Goal: Register for event/course

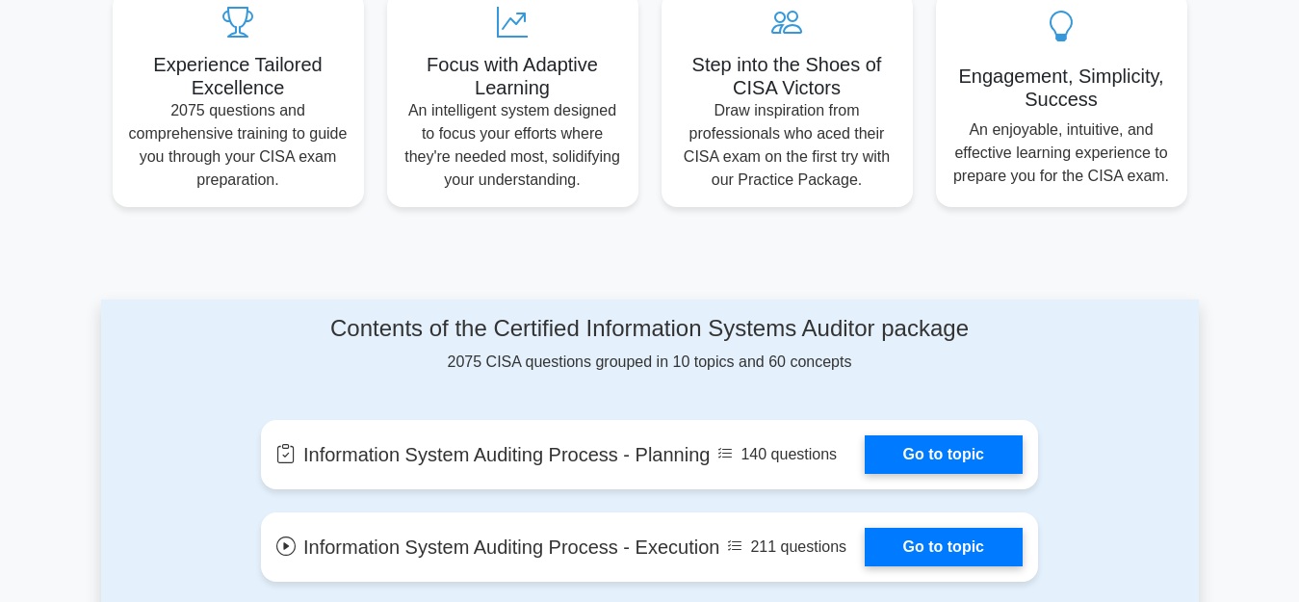
scroll to position [771, 0]
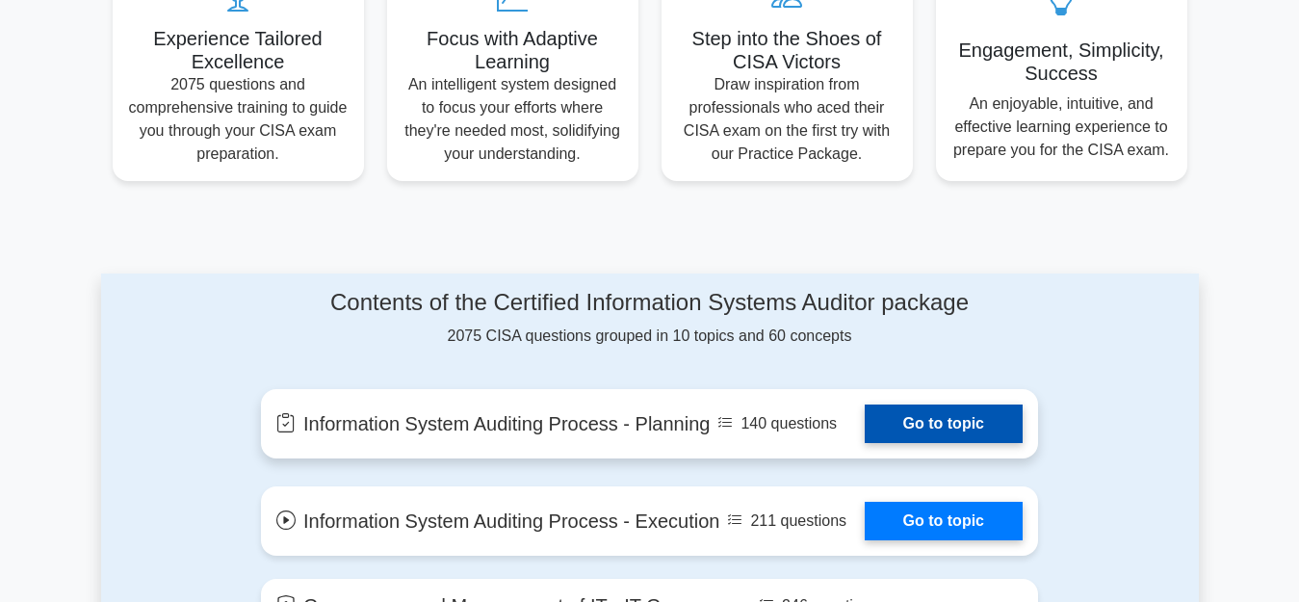
click at [983, 413] on link "Go to topic" at bounding box center [944, 424] width 158 height 39
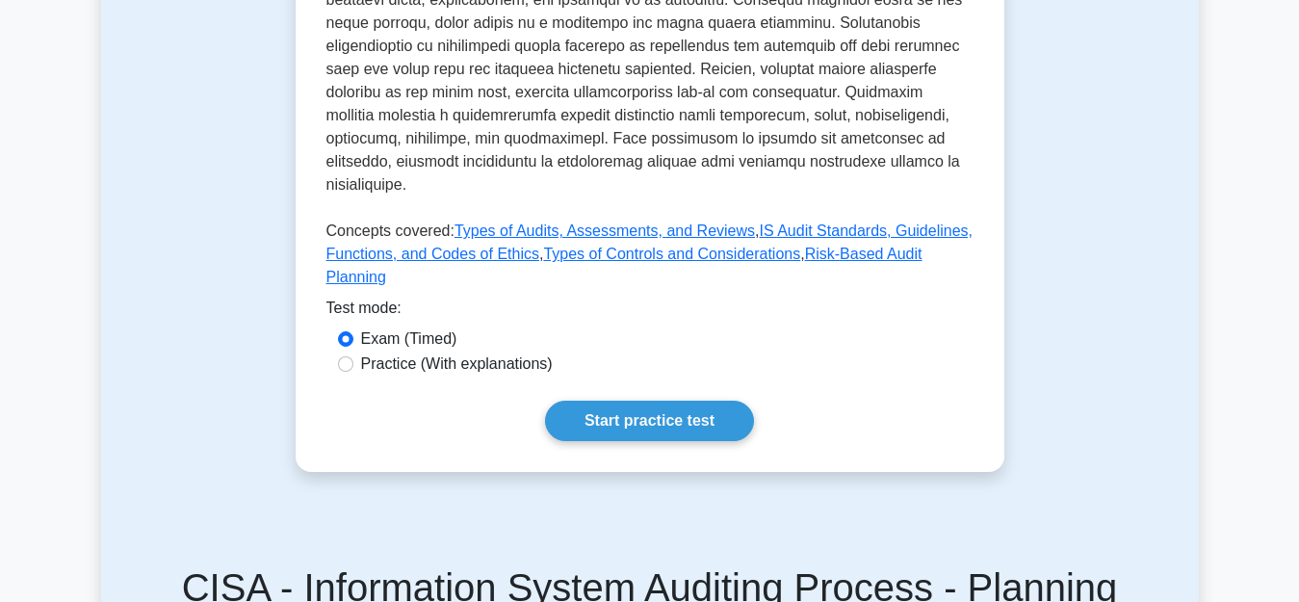
scroll to position [963, 0]
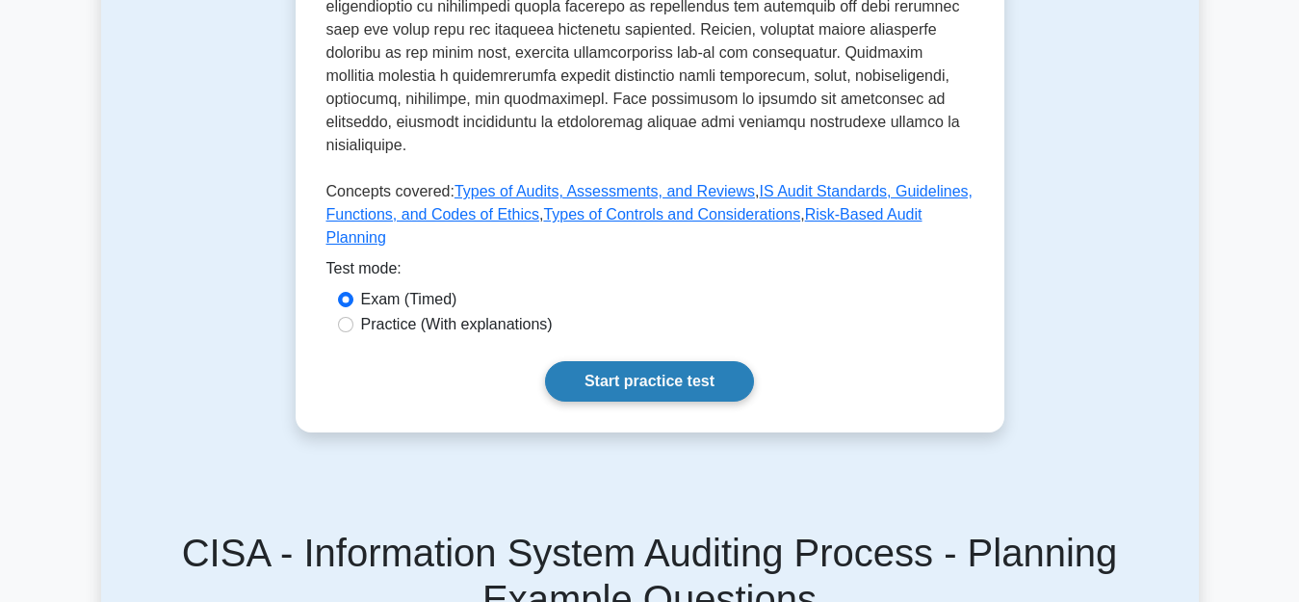
click at [653, 361] on link "Start practice test" at bounding box center [649, 381] width 209 height 40
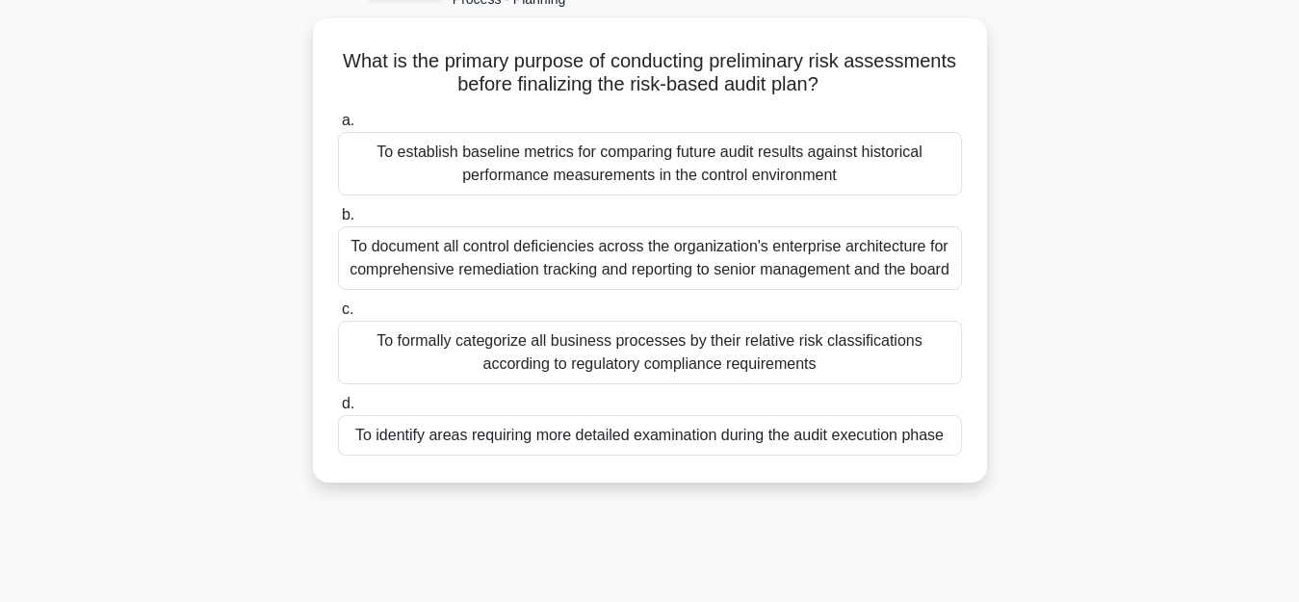
scroll to position [53, 0]
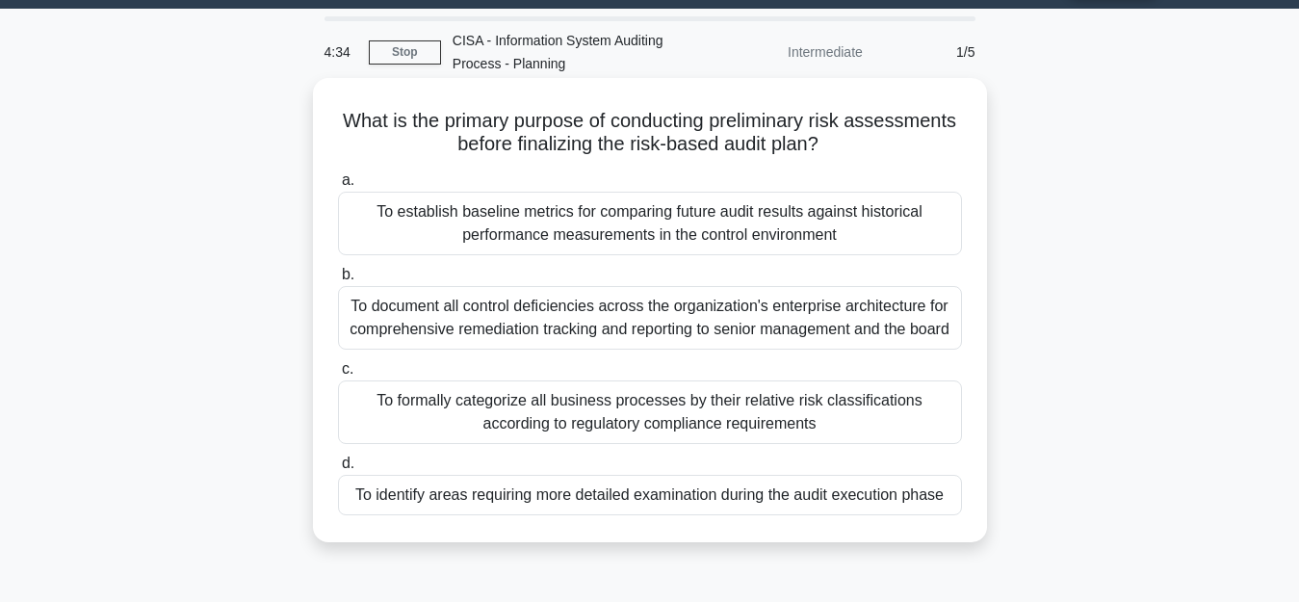
click at [445, 500] on div "To identify areas requiring more detailed examination during the audit executio…" at bounding box center [650, 495] width 624 height 40
click at [338, 470] on input "d. To identify areas requiring more detailed examination during the audit execu…" at bounding box center [338, 464] width 0 height 13
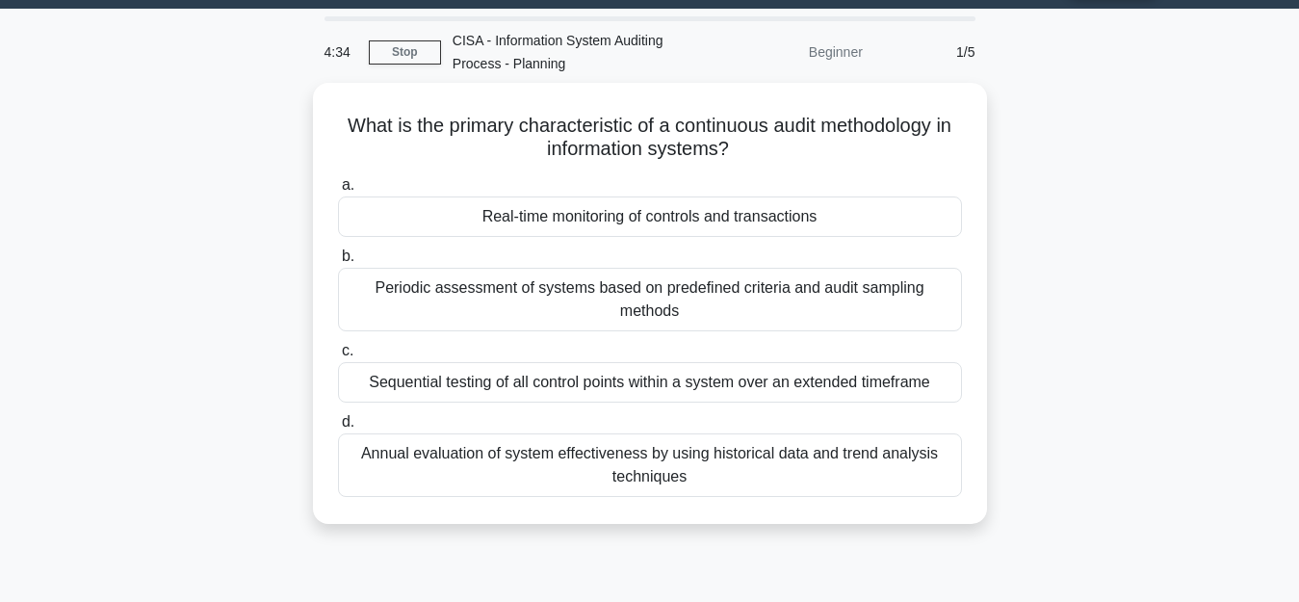
scroll to position [0, 0]
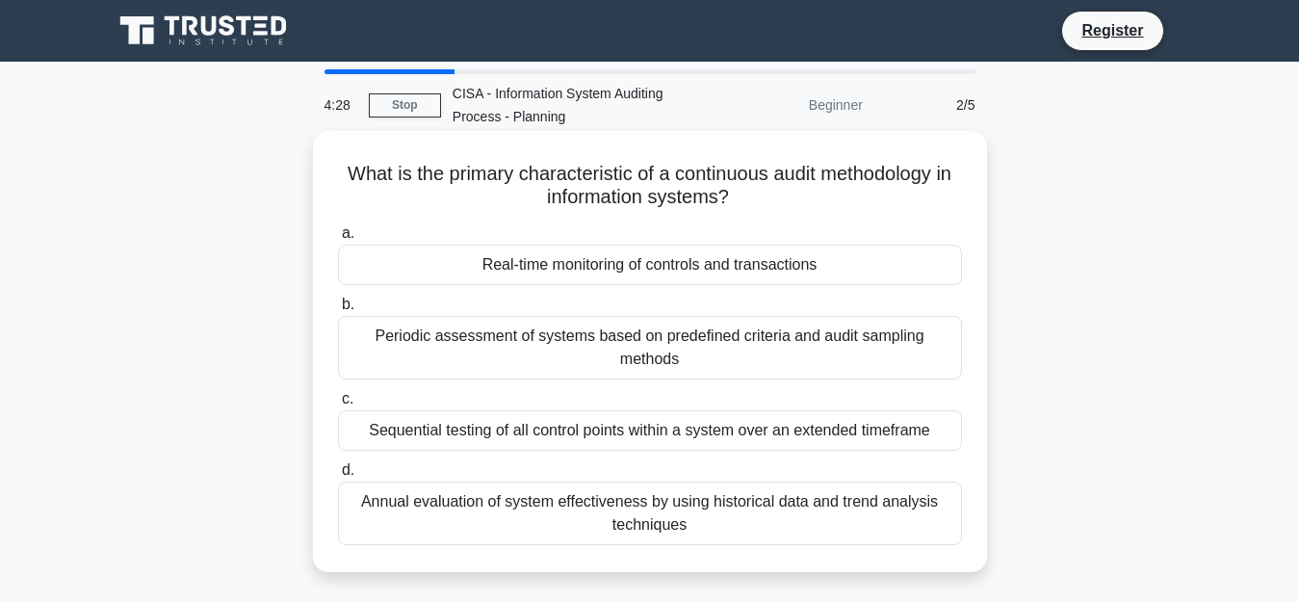
click at [721, 249] on div "Real-time monitoring of controls and transactions" at bounding box center [650, 265] width 624 height 40
click at [338, 240] on input "a. Real-time monitoring of controls and transactions" at bounding box center [338, 233] width 0 height 13
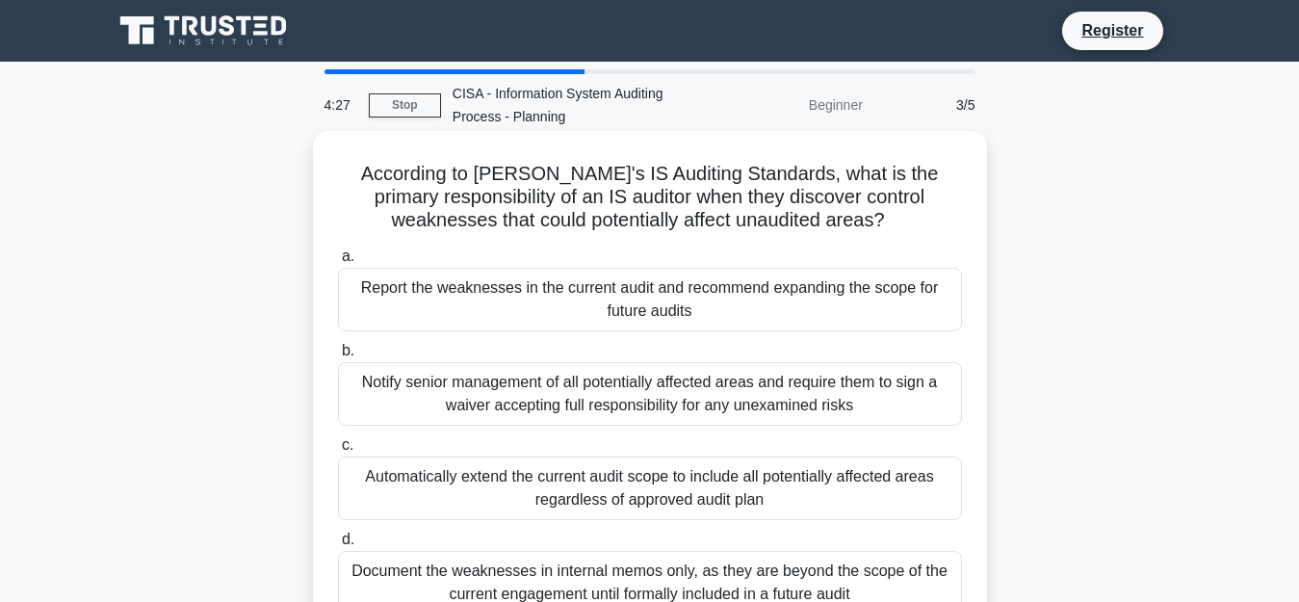
click at [718, 305] on div "Report the weaknesses in the current audit and recommend expanding the scope fo…" at bounding box center [650, 300] width 624 height 64
click at [338, 263] on input "a. Report the weaknesses in the current audit and recommend expanding the scope…" at bounding box center [338, 256] width 0 height 13
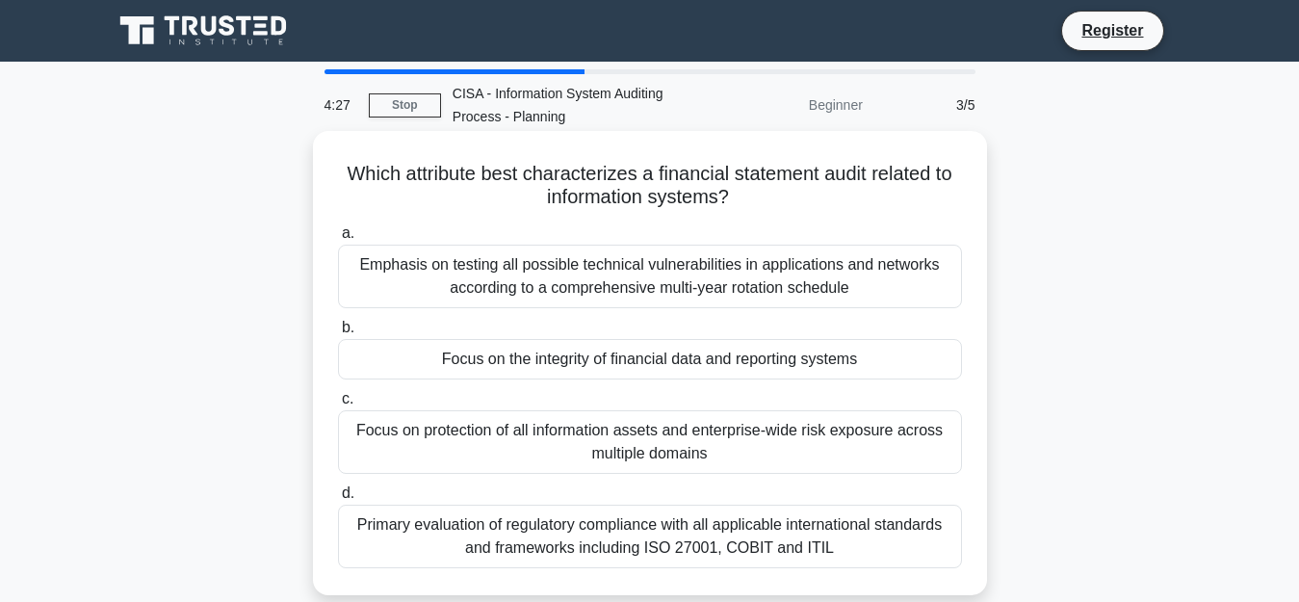
click at [702, 409] on label "c. Focus on protection of all information assets and enterprise-wide risk expos…" at bounding box center [650, 430] width 624 height 87
click at [338, 406] on input "c. Focus on protection of all information assets and enterprise-wide risk expos…" at bounding box center [338, 399] width 0 height 13
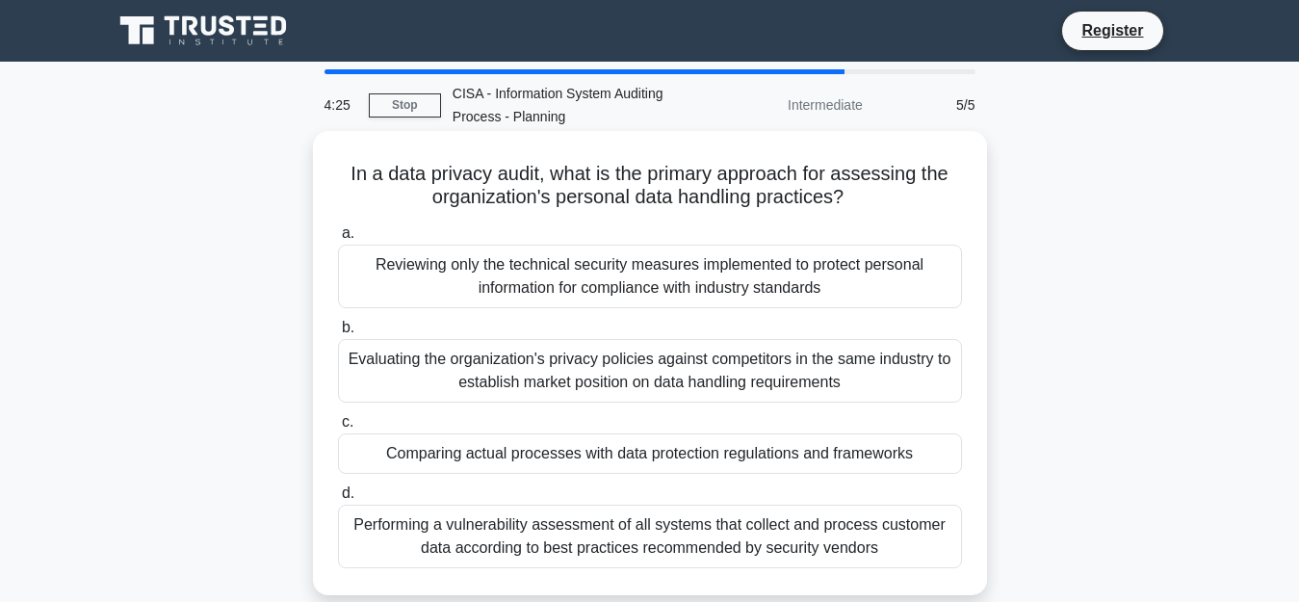
click at [875, 487] on label "d. Performing a vulnerability assessment of all systems that collect and proces…" at bounding box center [650, 525] width 624 height 87
click at [338, 487] on input "d. Performing a vulnerability assessment of all systems that collect and proces…" at bounding box center [338, 493] width 0 height 13
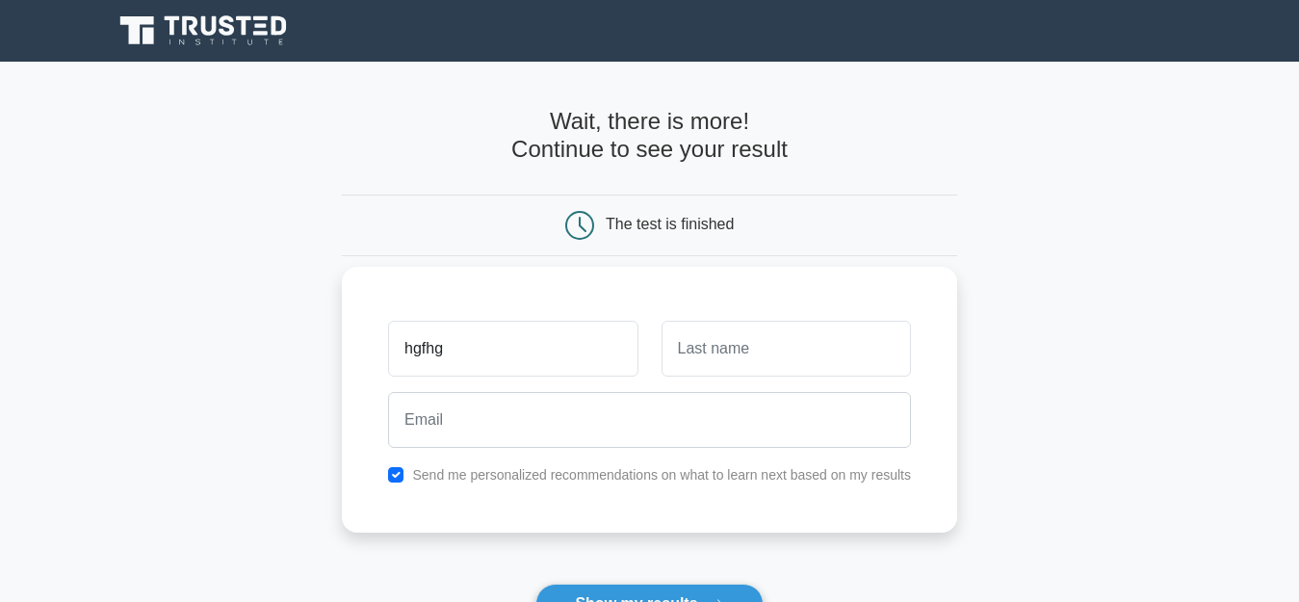
type input "hgfhg"
click at [697, 352] on input "text" at bounding box center [786, 349] width 249 height 56
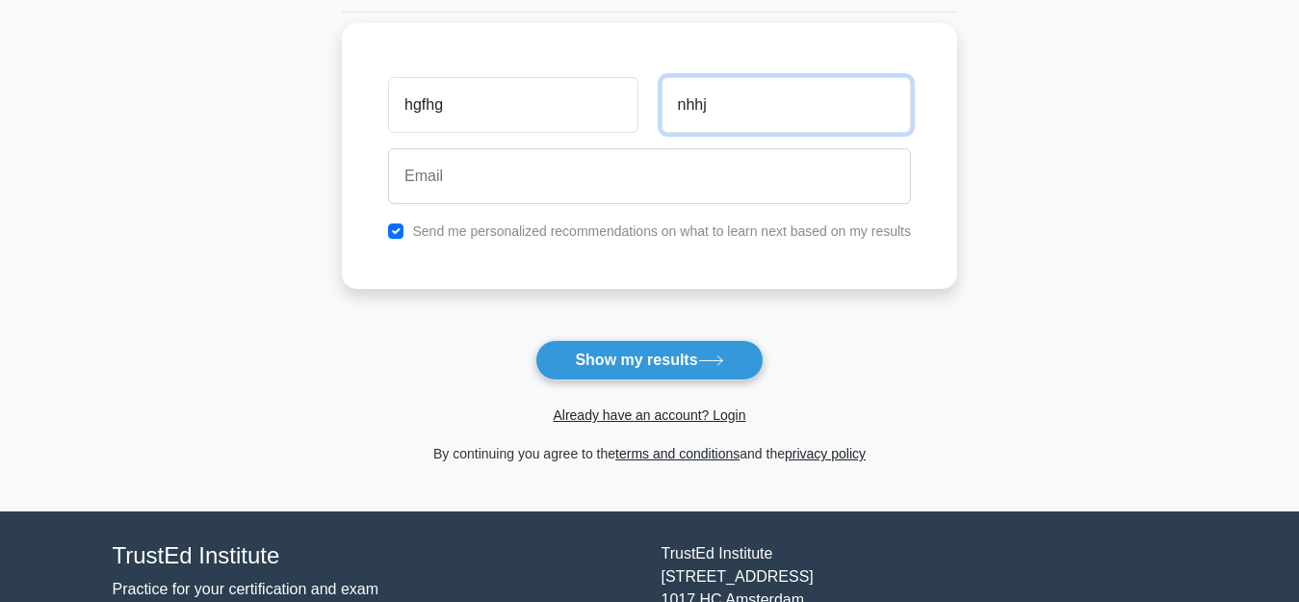
scroll to position [289, 0]
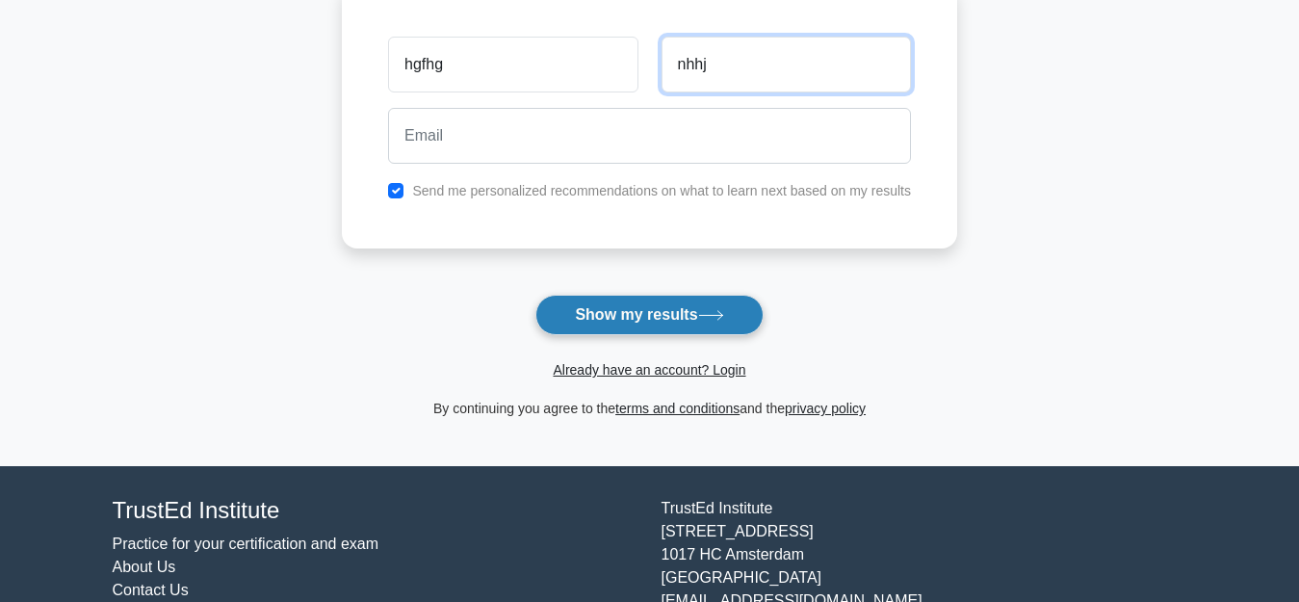
type input "nhhj"
click at [691, 322] on button "Show my results" at bounding box center [649, 315] width 227 height 40
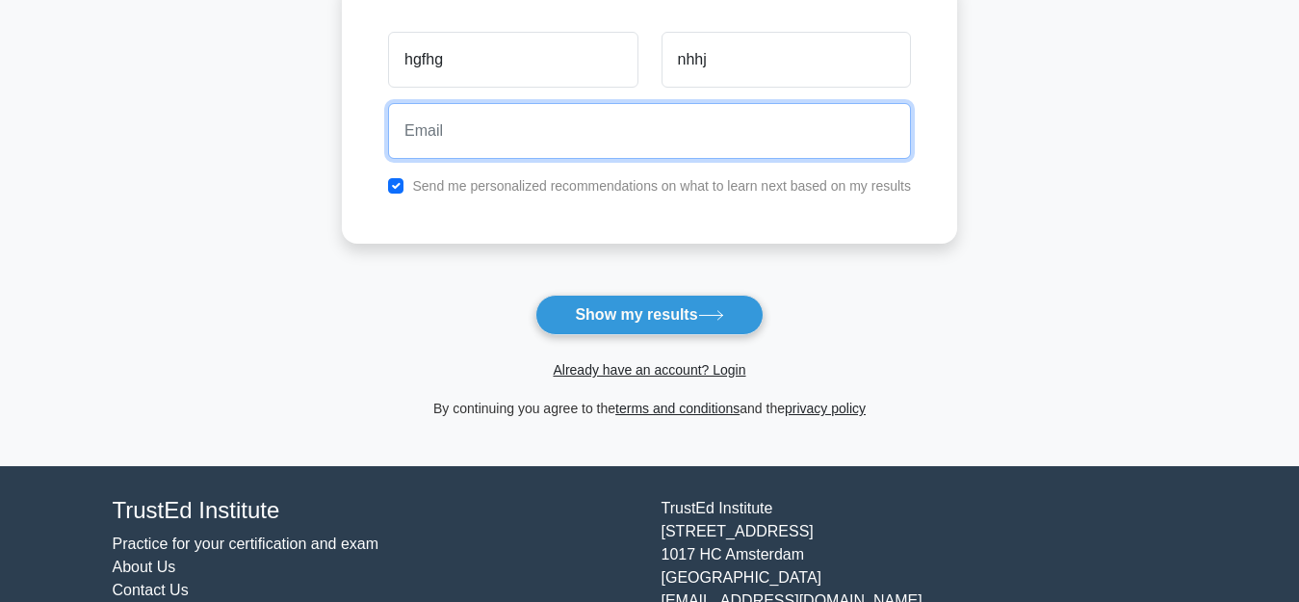
scroll to position [0, 0]
